Goal: Task Accomplishment & Management: Use online tool/utility

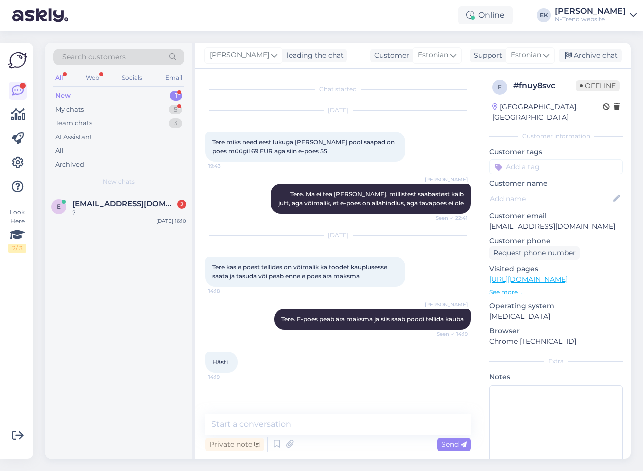
click at [103, 206] on span "[EMAIL_ADDRESS][DOMAIN_NAME]" at bounding box center [124, 204] width 104 height 9
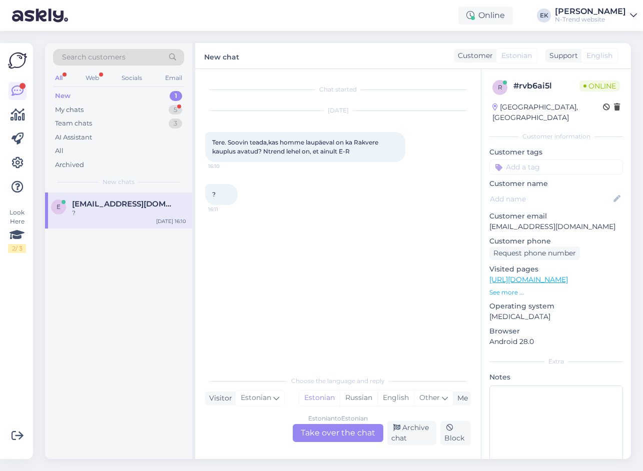
click at [331, 431] on div "Estonian to Estonian Take over the chat" at bounding box center [338, 433] width 91 height 18
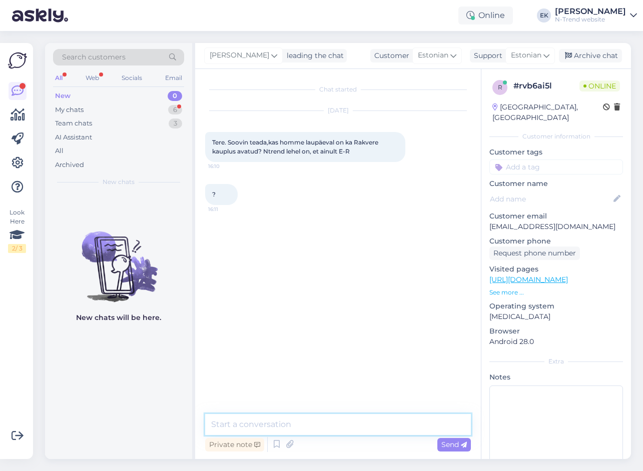
click at [322, 426] on textarea at bounding box center [338, 424] width 266 height 21
type textarea "Tere. On [PERSON_NAME] avatud"
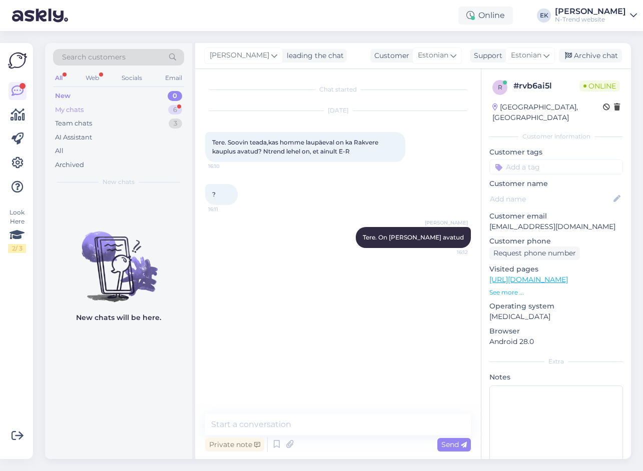
click at [87, 112] on div "My chats 6" at bounding box center [118, 110] width 131 height 14
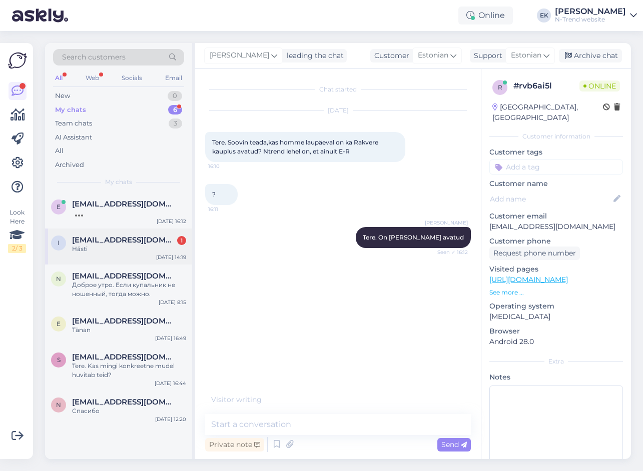
click at [94, 247] on div "Hästi" at bounding box center [129, 249] width 114 height 9
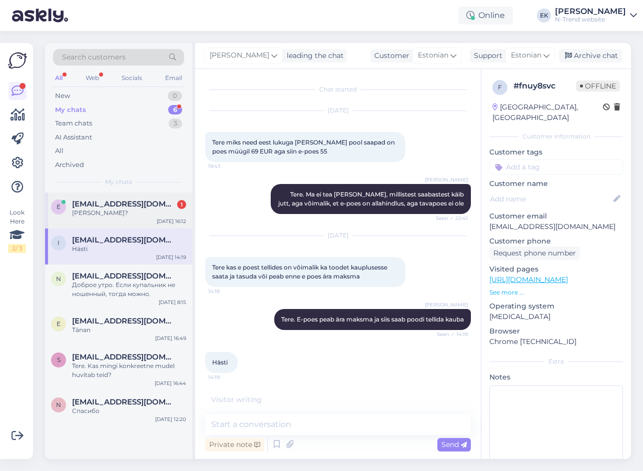
click at [106, 215] on div "[PERSON_NAME]?" at bounding box center [129, 213] width 114 height 9
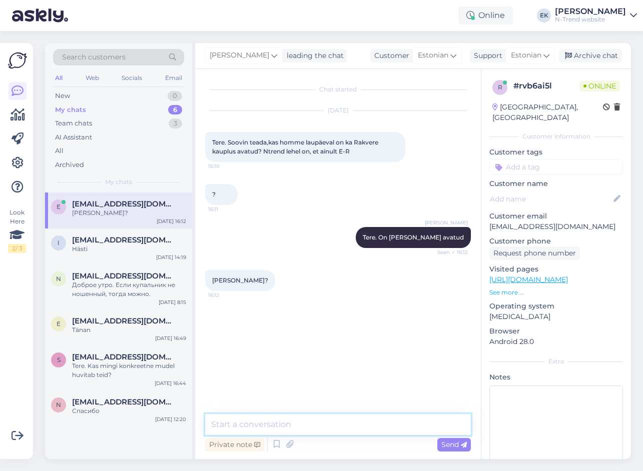
click at [262, 427] on textarea at bounding box center [338, 424] width 266 height 21
type textarea "16:00ni"
click at [291, 429] on textarea at bounding box center [338, 424] width 266 height 21
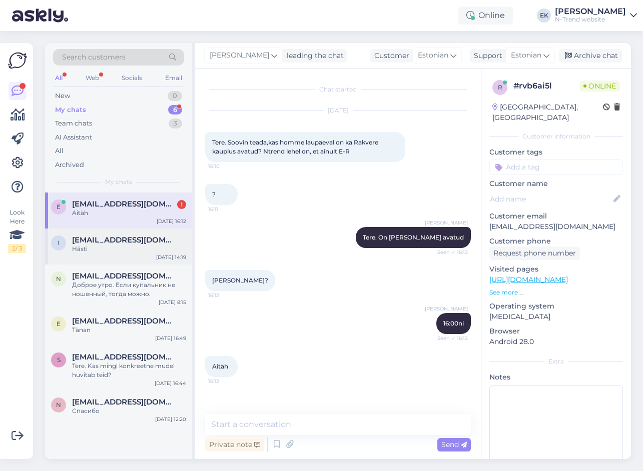
click at [95, 250] on div "Hästi" at bounding box center [129, 249] width 114 height 9
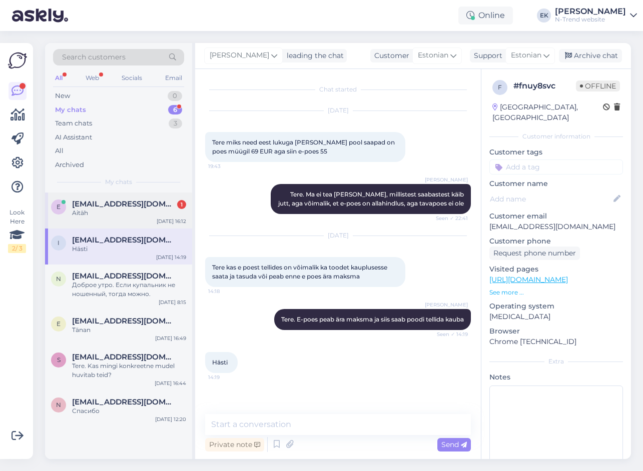
click at [100, 215] on div "Aitäh" at bounding box center [129, 213] width 114 height 9
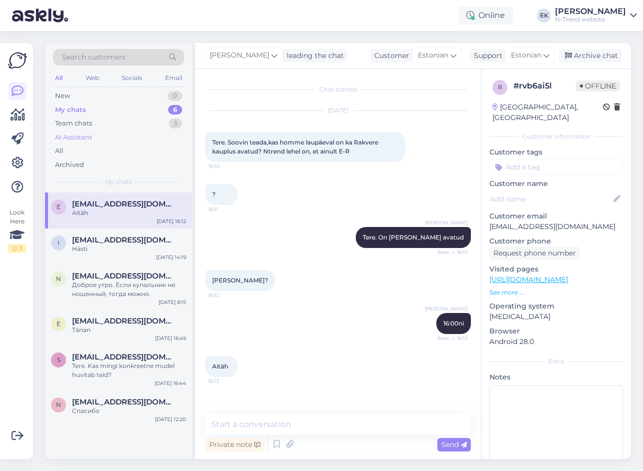
click at [87, 138] on div "AI Assistant" at bounding box center [73, 138] width 37 height 10
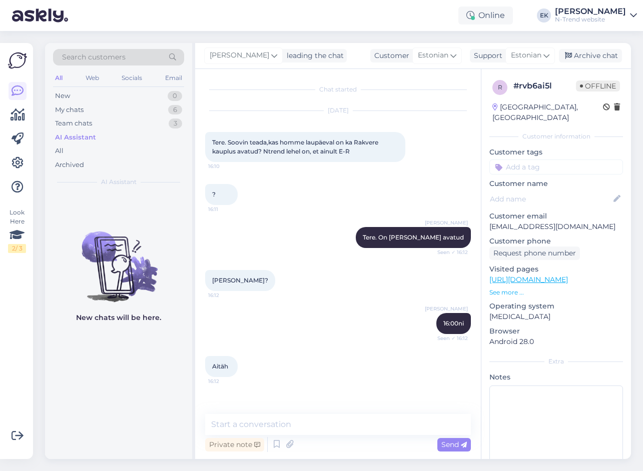
click at [70, 137] on div "AI Assistant" at bounding box center [75, 138] width 41 height 10
click at [511, 288] on p "See more ..." at bounding box center [556, 292] width 134 height 9
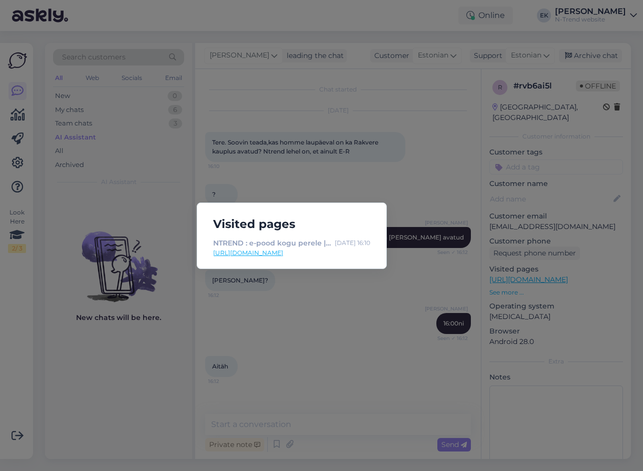
click at [325, 300] on div "Visited pages NTREND : e-pood kogu perele | [GEOGRAPHIC_DATA] ja jalatsid tuntu…" at bounding box center [321, 235] width 643 height 471
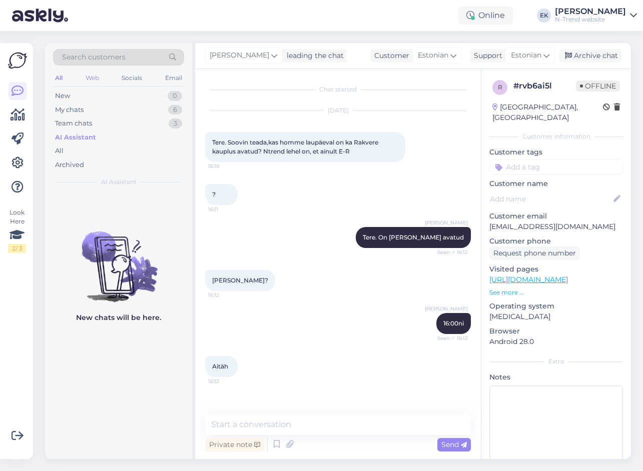
click at [96, 75] on div "Web" at bounding box center [93, 78] width 18 height 13
click at [132, 77] on div "Socials" at bounding box center [132, 78] width 25 height 13
click at [173, 80] on div "Email" at bounding box center [173, 78] width 21 height 13
click at [88, 137] on div "AI Assistant" at bounding box center [75, 138] width 41 height 10
click at [77, 138] on div "AI Assistant" at bounding box center [75, 138] width 41 height 10
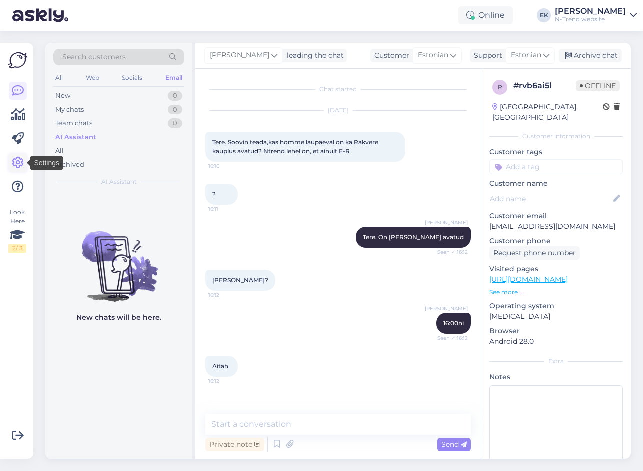
click at [14, 160] on icon at bounding box center [18, 163] width 12 height 12
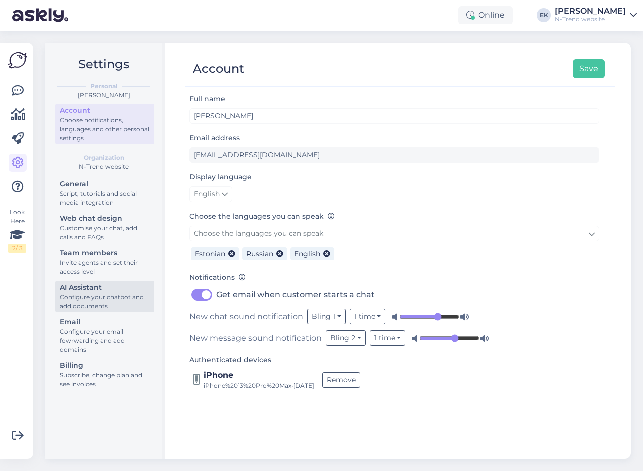
click at [82, 293] on div "AI Assistant" at bounding box center [105, 288] width 90 height 11
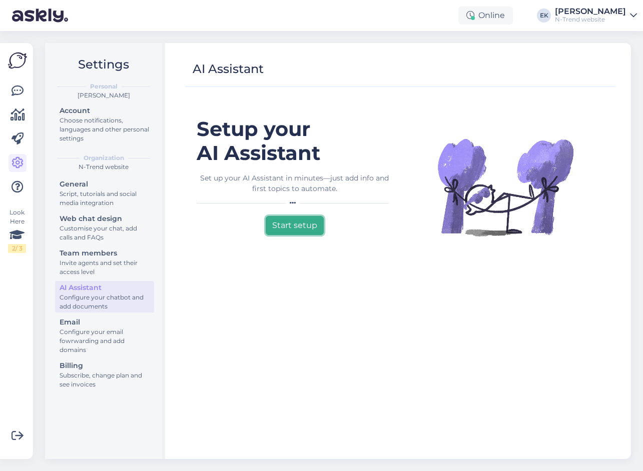
click at [295, 225] on button "Start setup" at bounding box center [295, 225] width 58 height 19
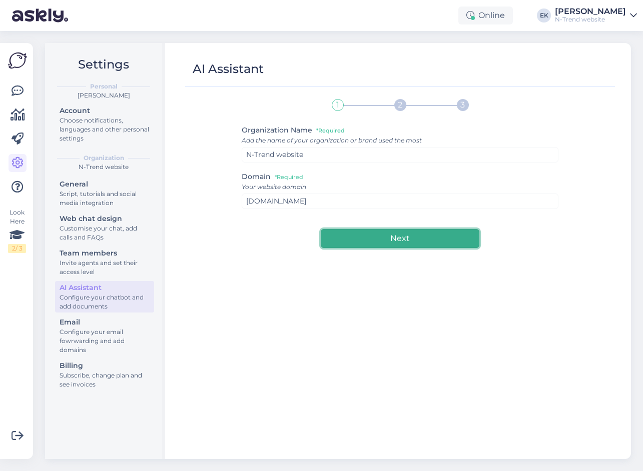
click at [383, 239] on button "Next" at bounding box center [400, 238] width 158 height 19
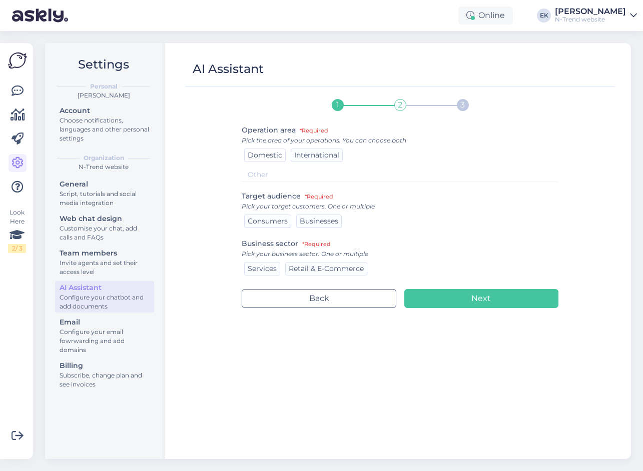
click at [267, 157] on span "Domestic" at bounding box center [265, 155] width 35 height 9
click at [305, 156] on span "International" at bounding box center [316, 155] width 45 height 9
click at [270, 220] on span "Consumers" at bounding box center [268, 221] width 40 height 9
click at [325, 266] on span "Retail & E-Commerce" at bounding box center [326, 268] width 75 height 9
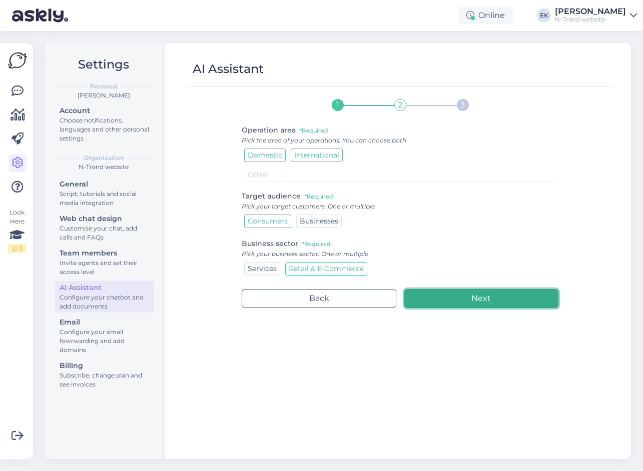
click at [478, 301] on button "Next" at bounding box center [481, 298] width 154 height 19
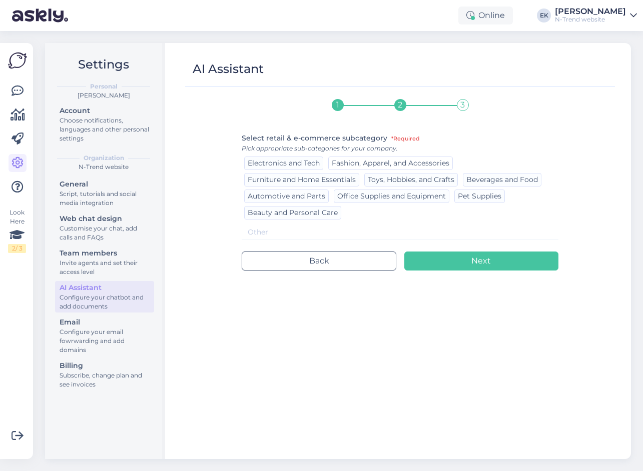
click at [373, 161] on span "Fashion, Apparel, and Accessories" at bounding box center [391, 163] width 118 height 9
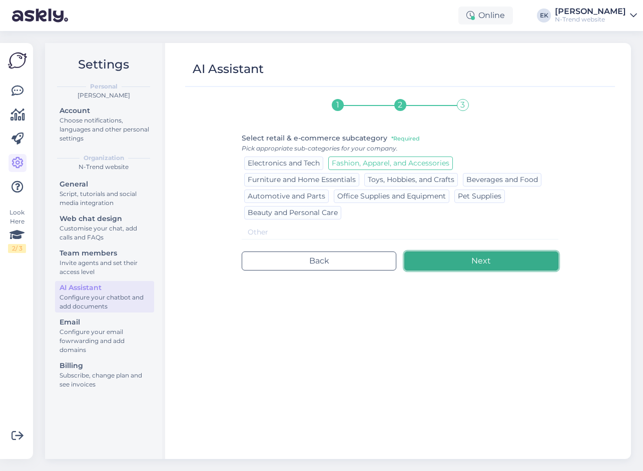
click at [452, 265] on button "Next" at bounding box center [481, 261] width 154 height 19
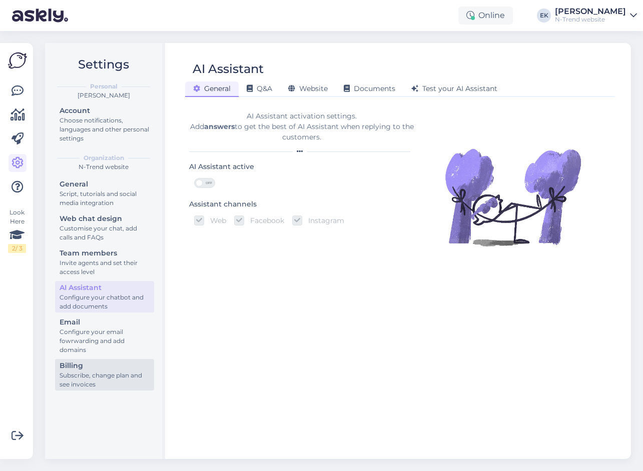
click at [88, 375] on div "Subscribe, change plan and see invoices" at bounding box center [105, 380] width 90 height 18
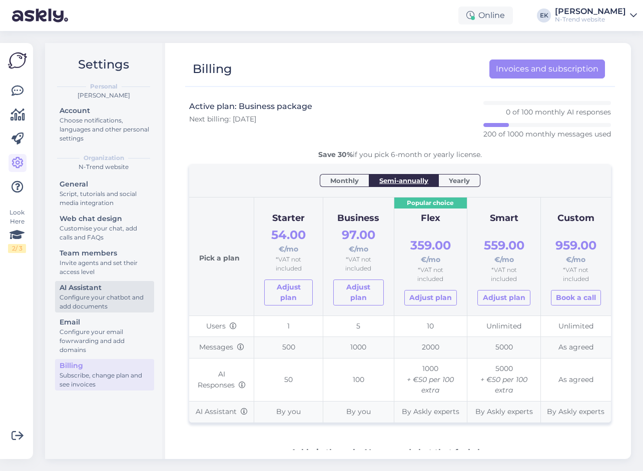
click at [113, 295] on div "Configure your chatbot and add documents" at bounding box center [105, 302] width 90 height 18
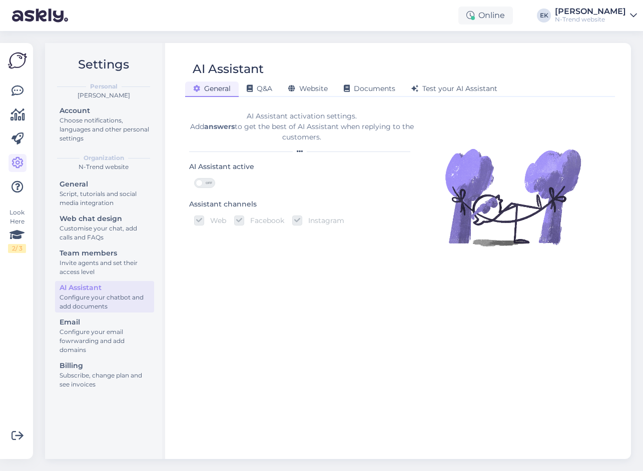
click at [206, 182] on span "OFF" at bounding box center [209, 183] width 12 height 9
click at [194, 178] on input "OFF" at bounding box center [194, 178] width 0 height 0
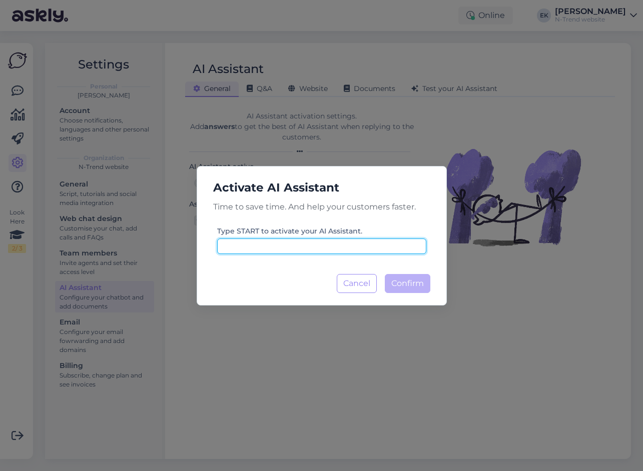
click at [320, 248] on input at bounding box center [321, 247] width 209 height 16
type input "START"
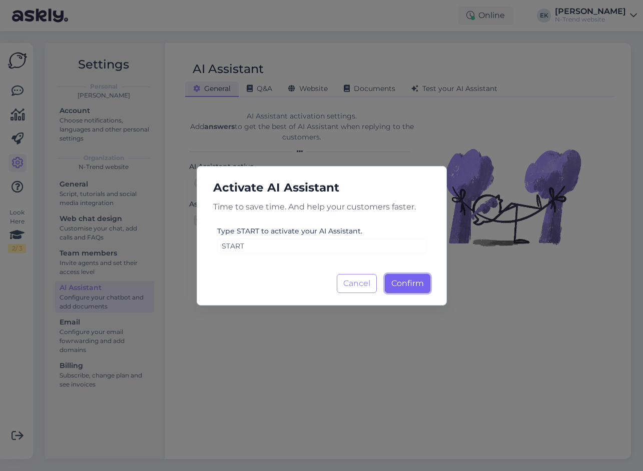
click at [394, 281] on span "Confirm" at bounding box center [407, 284] width 33 height 10
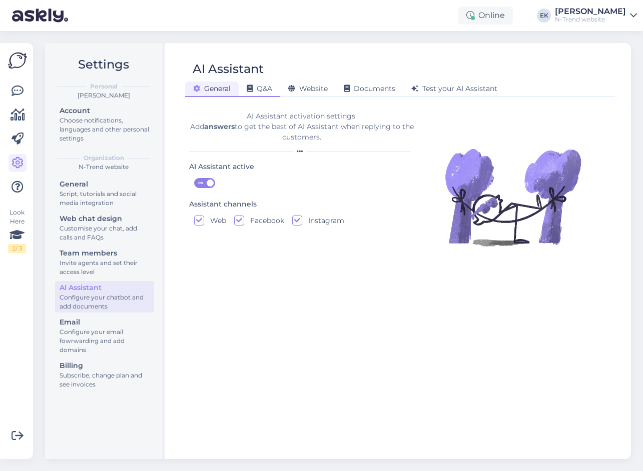
click at [262, 89] on span "Q&A" at bounding box center [260, 88] width 26 height 9
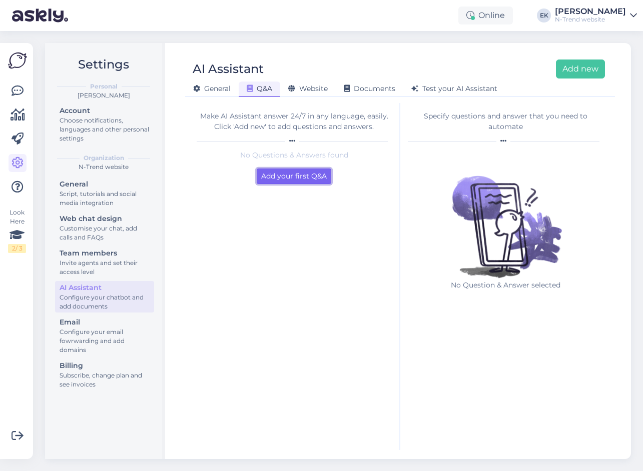
click at [294, 177] on button "Add your first Q&A" at bounding box center [294, 177] width 75 height 16
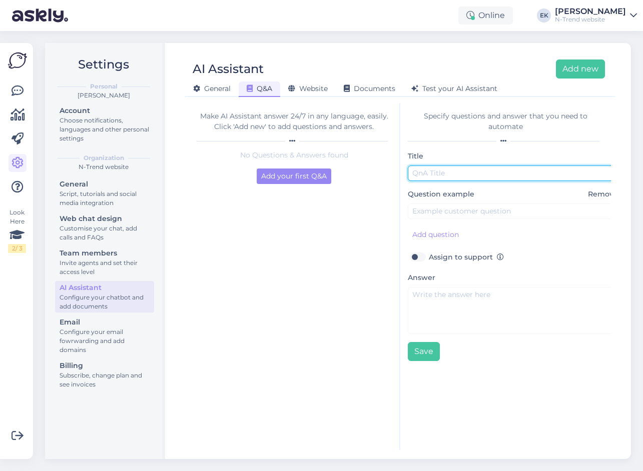
click at [428, 170] on input "text" at bounding box center [513, 174] width 210 height 16
click at [289, 264] on div "Make AI Assistant answer 24/7 in any language, easily. Click 'Add new' to add q…" at bounding box center [294, 276] width 211 height 347
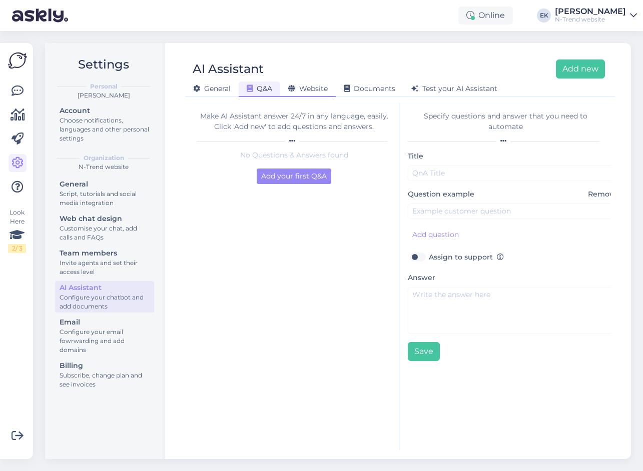
click at [317, 93] on span "Website" at bounding box center [308, 88] width 40 height 9
